Goal: Obtain resource: Obtain resource

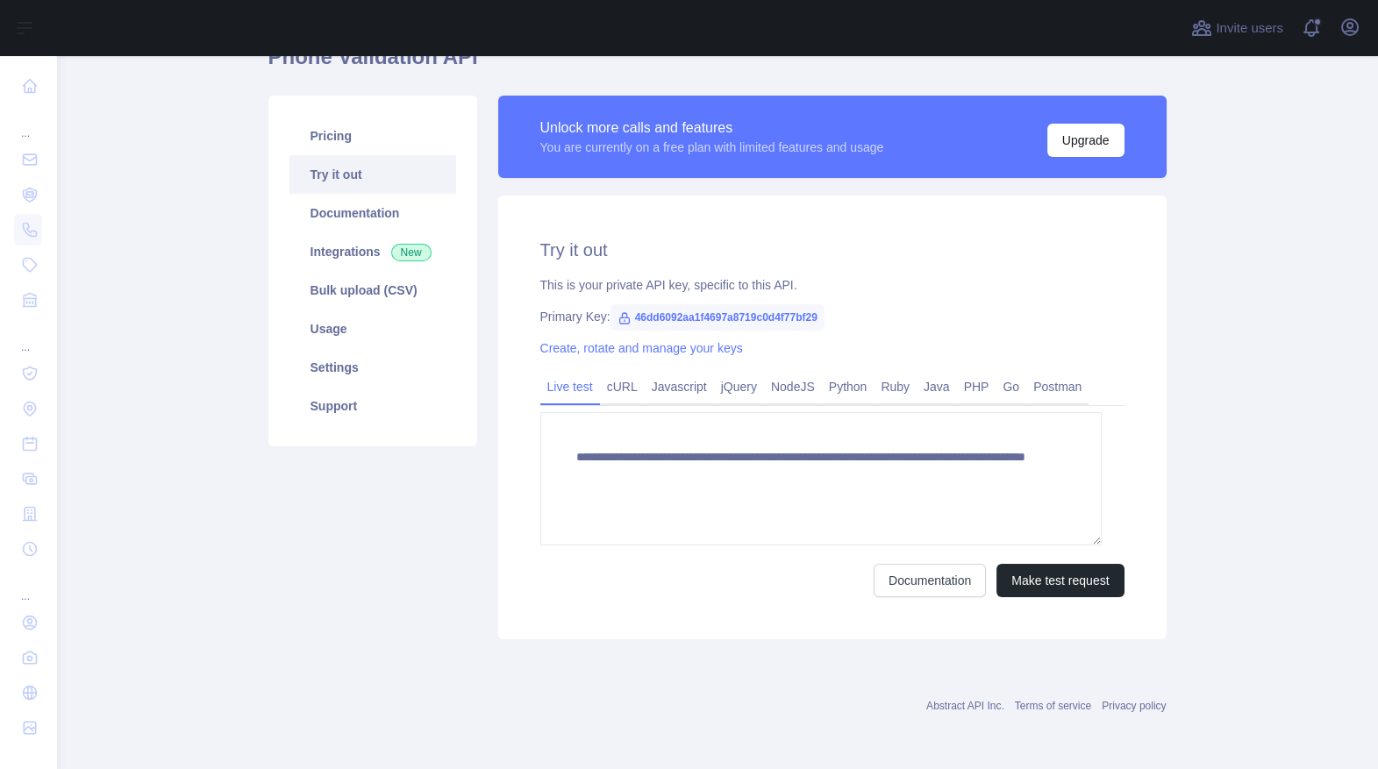
scroll to position [249, 0]
click at [784, 304] on span "46dd6092aa1f4697a8719c0d4f77bf29" at bounding box center [717, 317] width 214 height 26
drag, startPoint x: 678, startPoint y: 257, endPoint x: 974, endPoint y: 260, distance: 295.6
click at [974, 308] on div "Primary Key: 46dd6092aa1f4697a8719c0d4f77bf29" at bounding box center [832, 317] width 584 height 18
copy span "46dd6092aa1f4697a8719c0d4f77bf29"
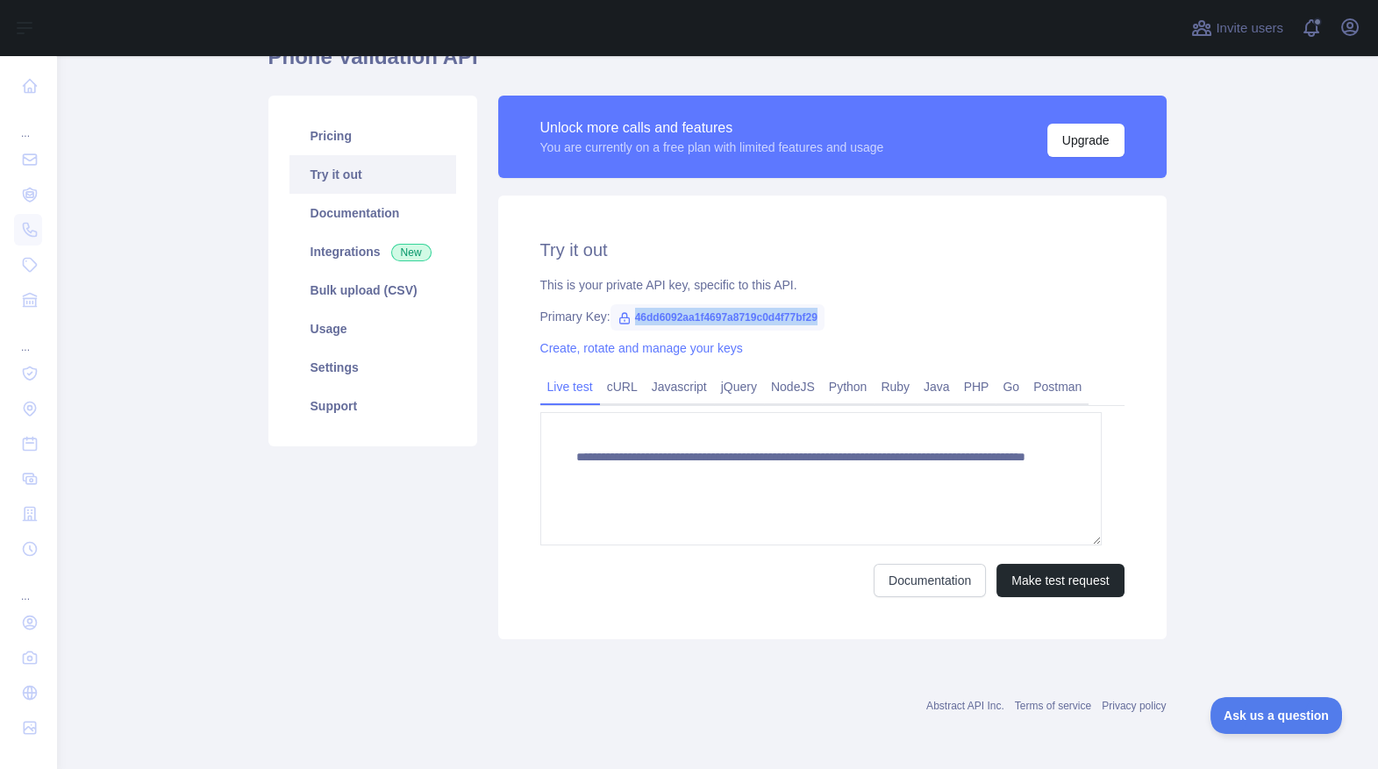
scroll to position [197, 0]
click at [874, 390] on link "Python" at bounding box center [848, 387] width 53 height 28
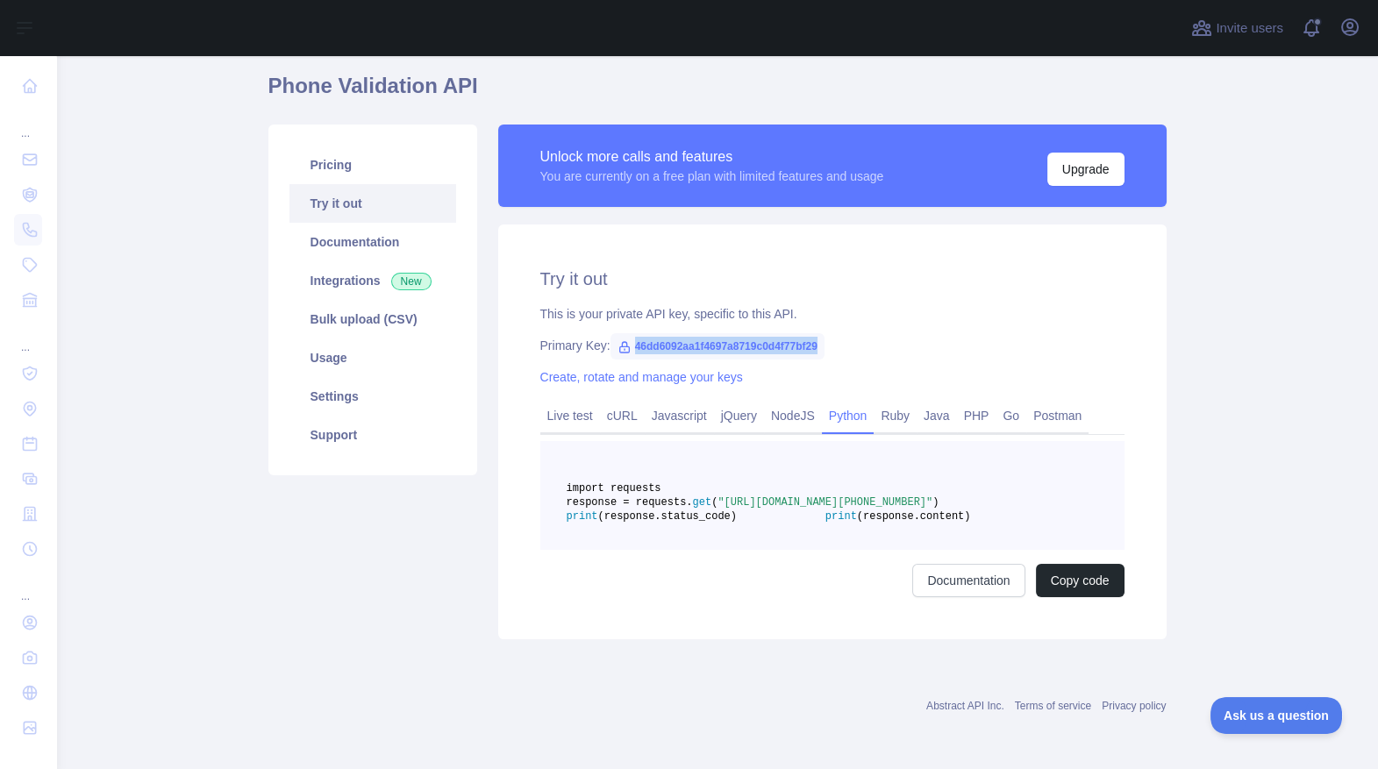
scroll to position [157, 0]
click at [932, 509] on span ""[URL][DOMAIN_NAME][PHONE_NUMBER]"" at bounding box center [824, 502] width 215 height 12
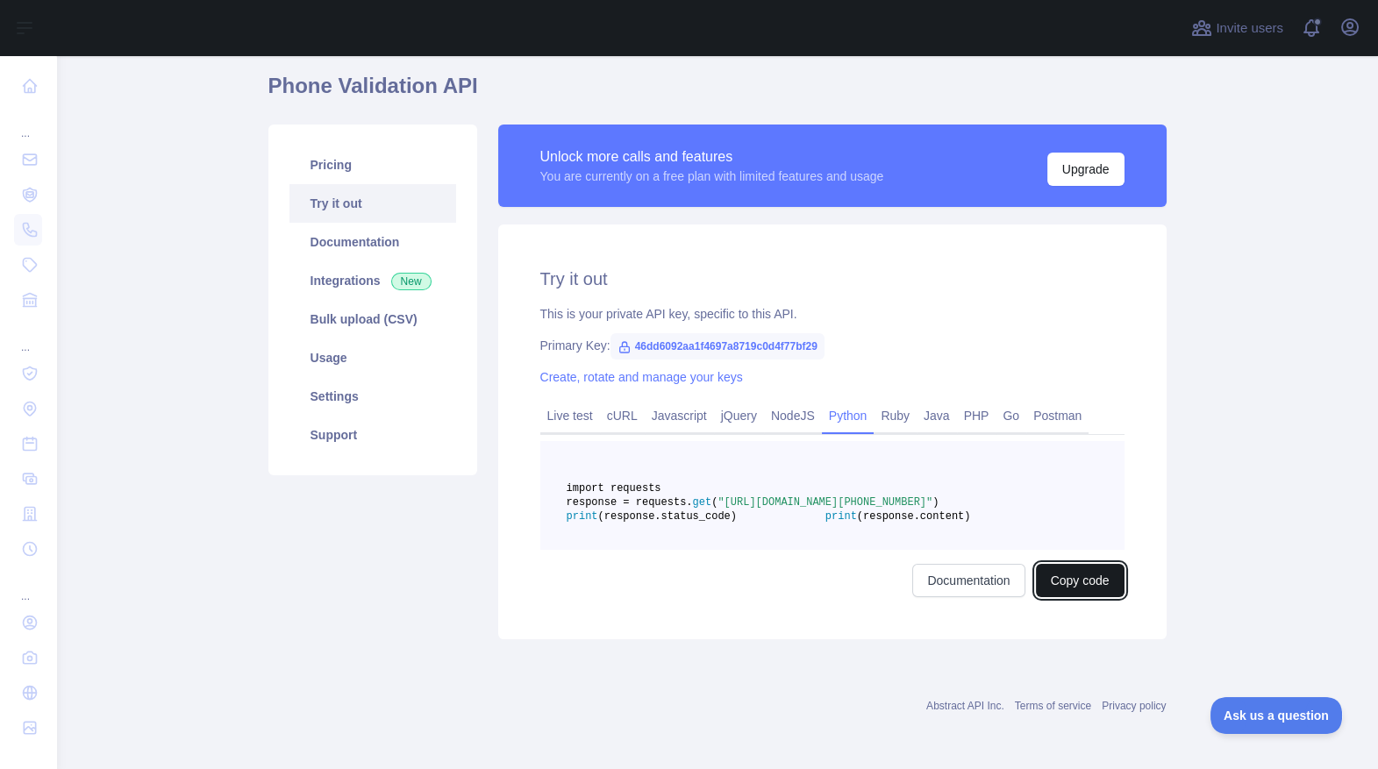
click at [1068, 564] on button "Copy code" at bounding box center [1080, 580] width 89 height 33
click at [688, 333] on span "46dd6092aa1f4697a8719c0d4f77bf29" at bounding box center [717, 346] width 214 height 26
drag, startPoint x: 677, startPoint y: 190, endPoint x: 933, endPoint y: 187, distance: 256.1
click at [824, 333] on span "46dd6092aa1f4697a8719c0d4f77bf29" at bounding box center [717, 346] width 214 height 26
copy span "46dd6092aa1f4697a8719c0d4f77bf29"
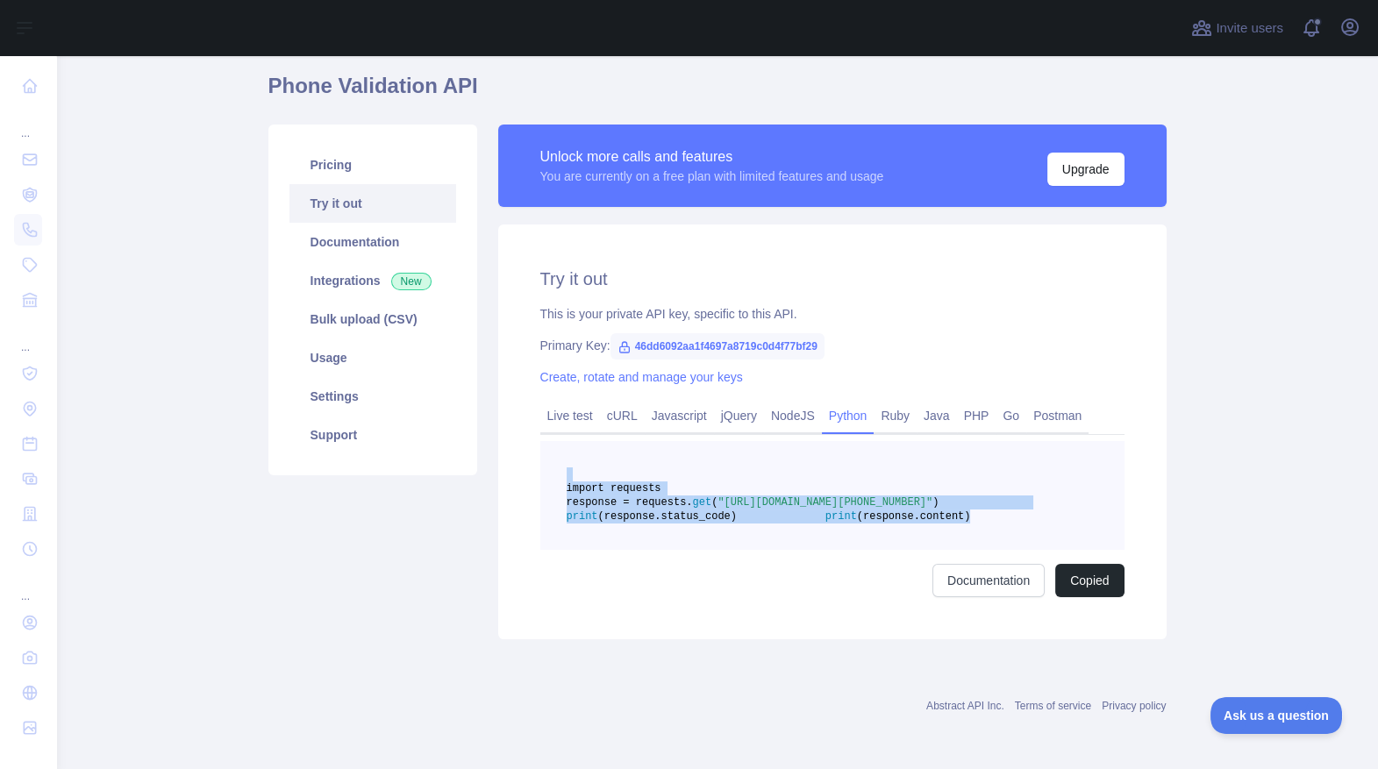
drag, startPoint x: 893, startPoint y: 460, endPoint x: 580, endPoint y: 323, distance: 342.0
click at [580, 441] on pre "import requests response = requests. get ( "[URL][DOMAIN_NAME][PHONE_NUMBER]" )…" at bounding box center [832, 495] width 584 height 109
copy code "import requests response = requests. get ( "[URL][DOMAIN_NAME][PHONE_NUMBER]" )…"
